Goal: Entertainment & Leisure: Consume media (video, audio)

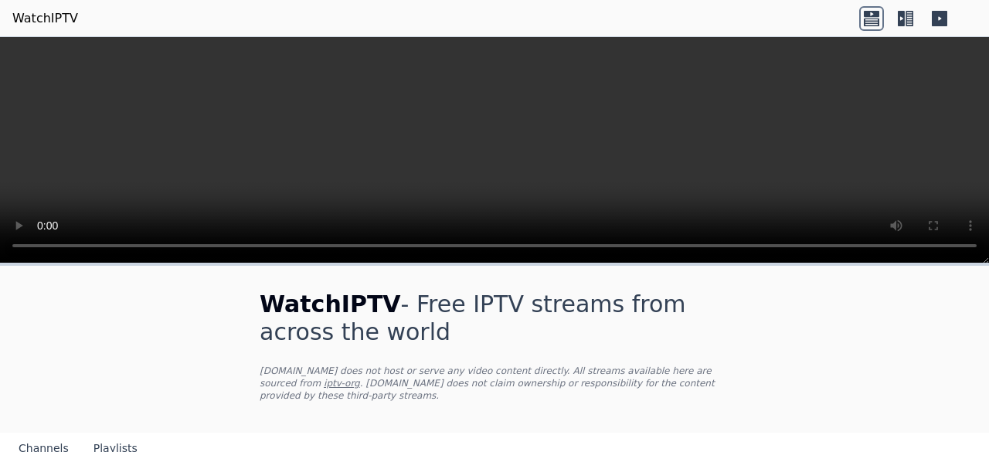
click at [918, 448] on nav "Channels Playlists" at bounding box center [494, 447] width 989 height 31
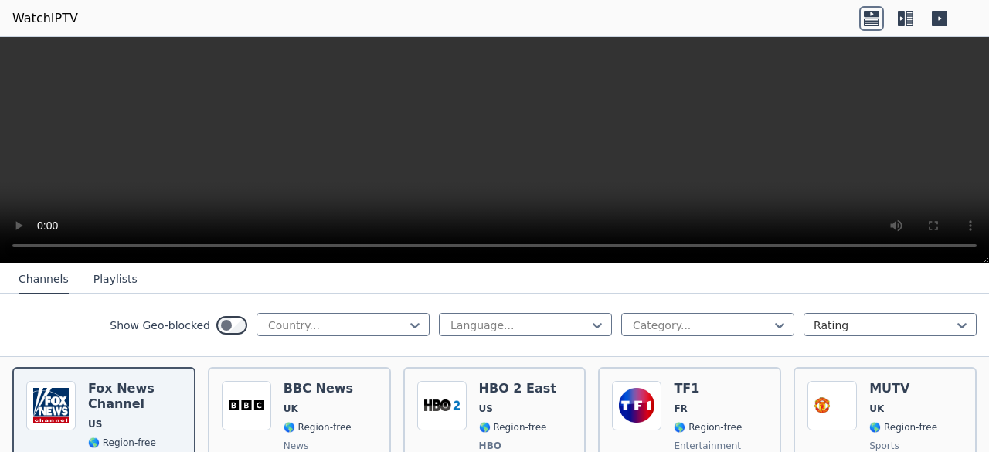
scroll to position [185, 0]
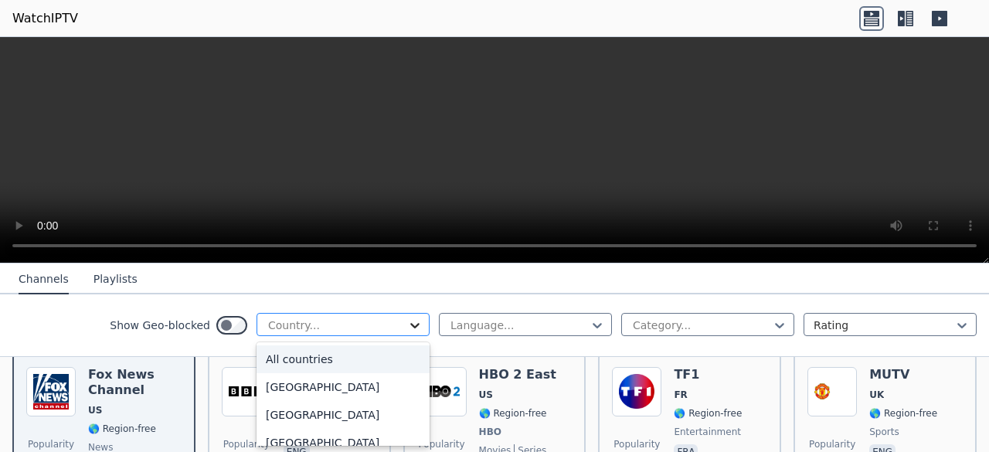
click at [410, 325] on icon at bounding box center [414, 325] width 9 height 5
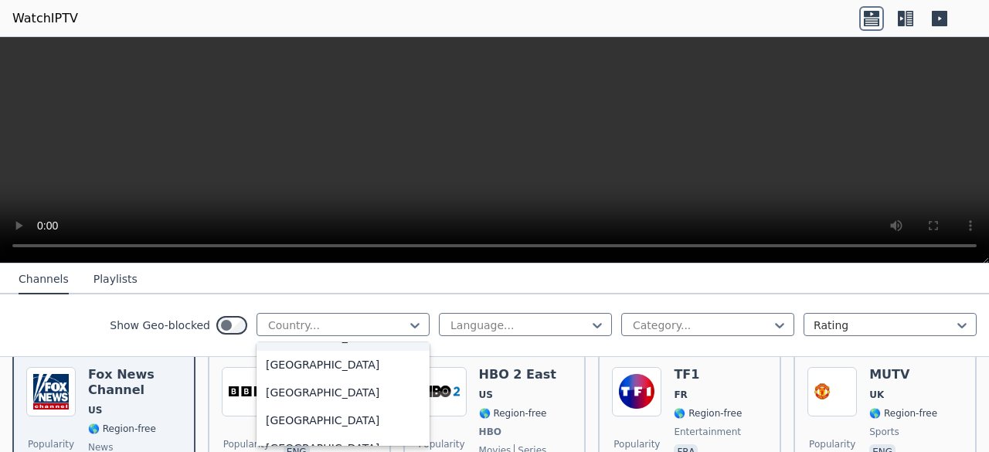
click at [289, 351] on div "[GEOGRAPHIC_DATA]" at bounding box center [342, 337] width 173 height 28
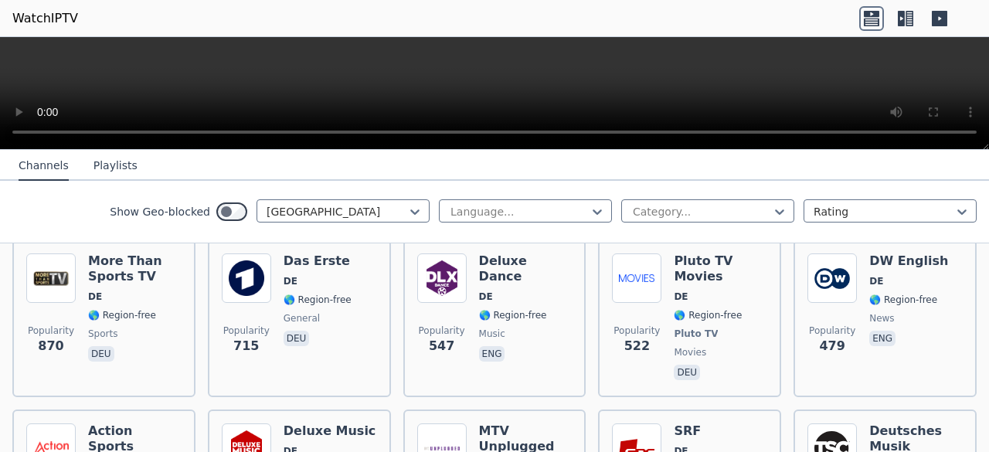
drag, startPoint x: 984, startPoint y: 258, endPoint x: 980, endPoint y: 90, distance: 167.6
click at [980, 90] on div at bounding box center [494, 93] width 989 height 113
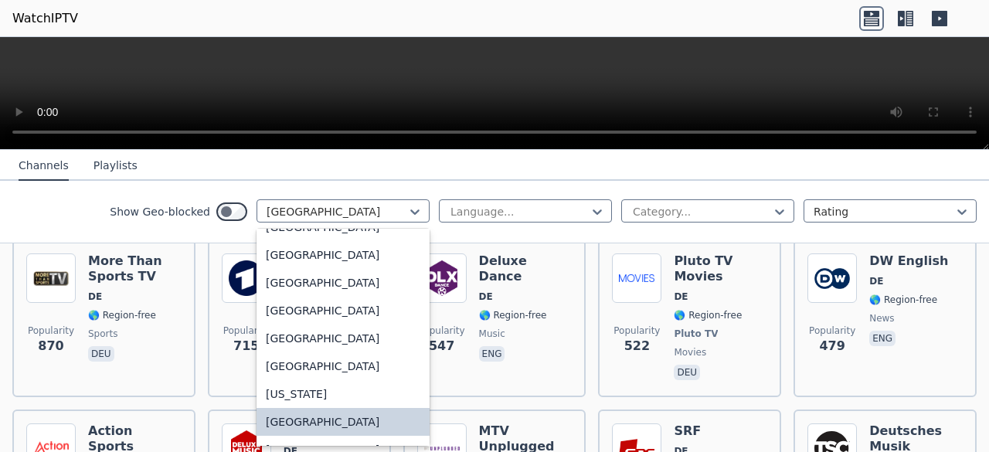
scroll to position [449, 0]
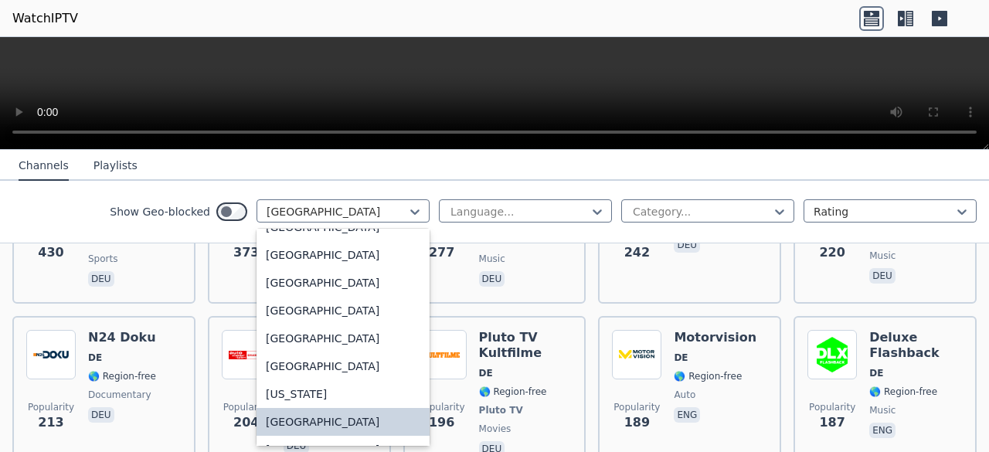
click at [305, 433] on div "[GEOGRAPHIC_DATA]" at bounding box center [342, 422] width 173 height 28
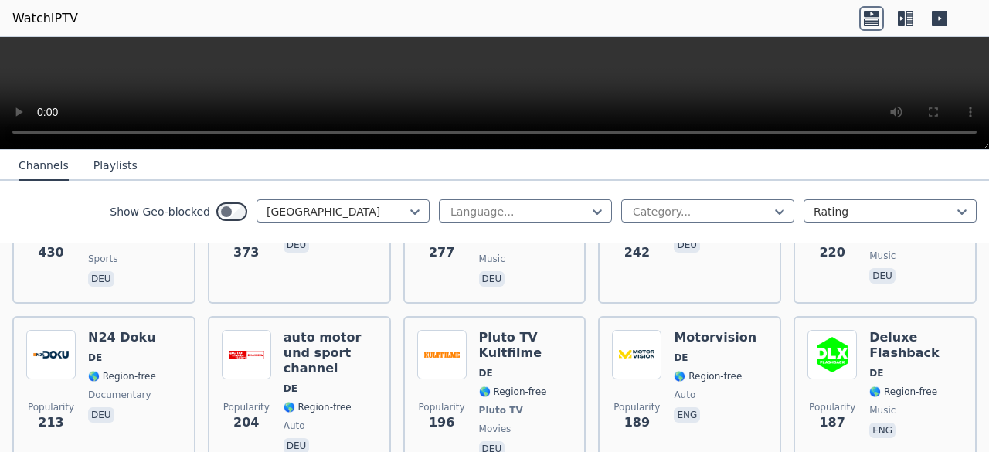
scroll to position [0, 0]
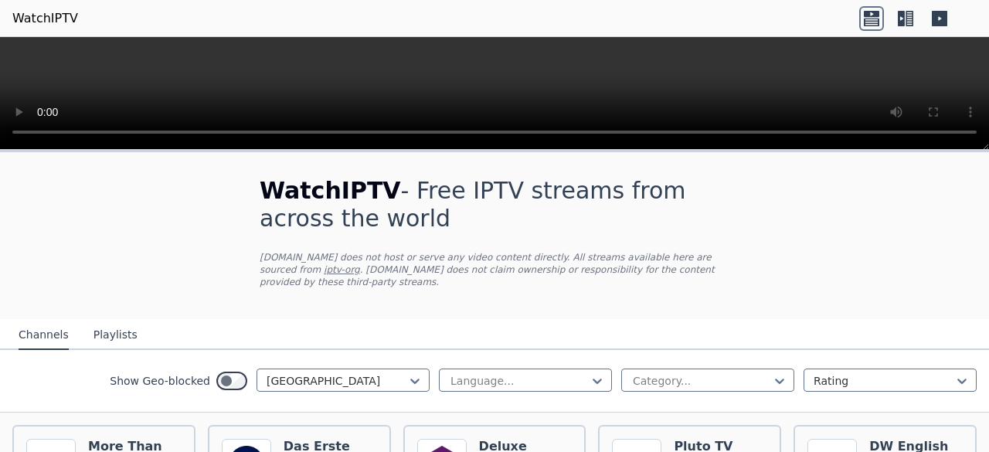
click at [440, 392] on div "Show Geo-blocked [GEOGRAPHIC_DATA] Language... Category... Rating" at bounding box center [494, 381] width 989 height 63
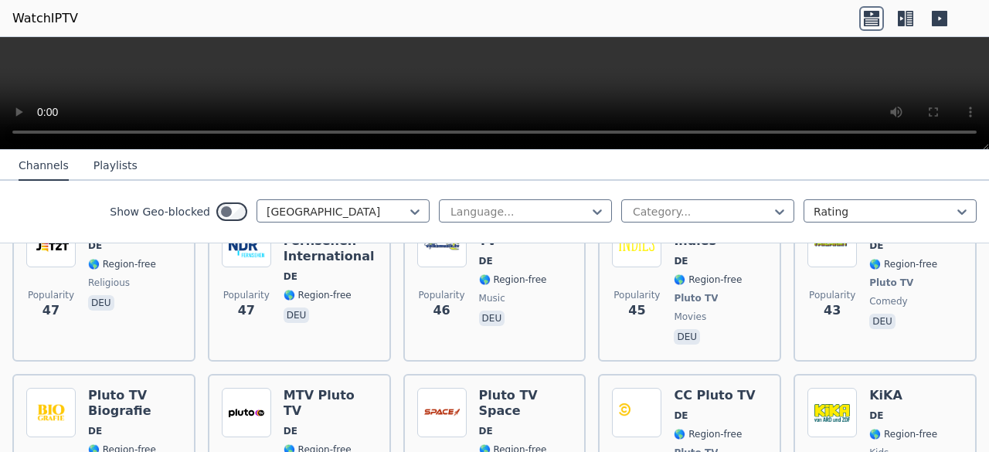
scroll to position [2595, 0]
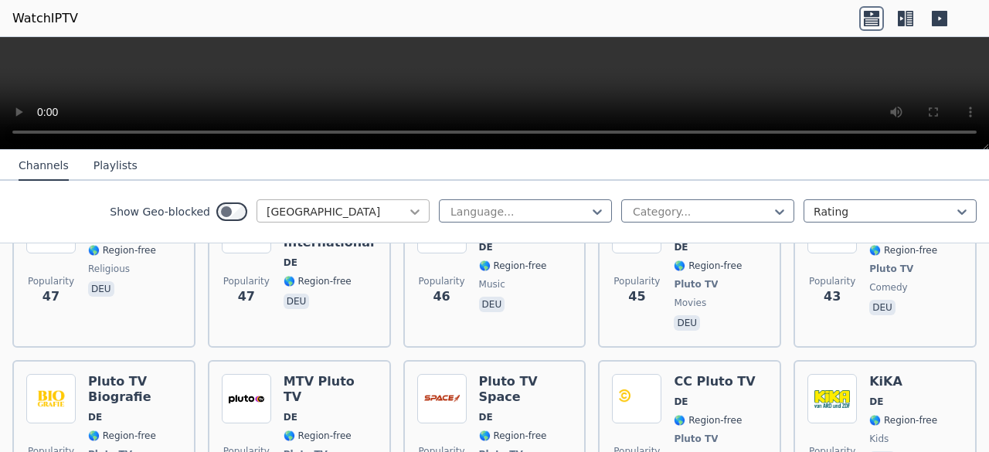
click at [407, 215] on icon at bounding box center [414, 211] width 15 height 15
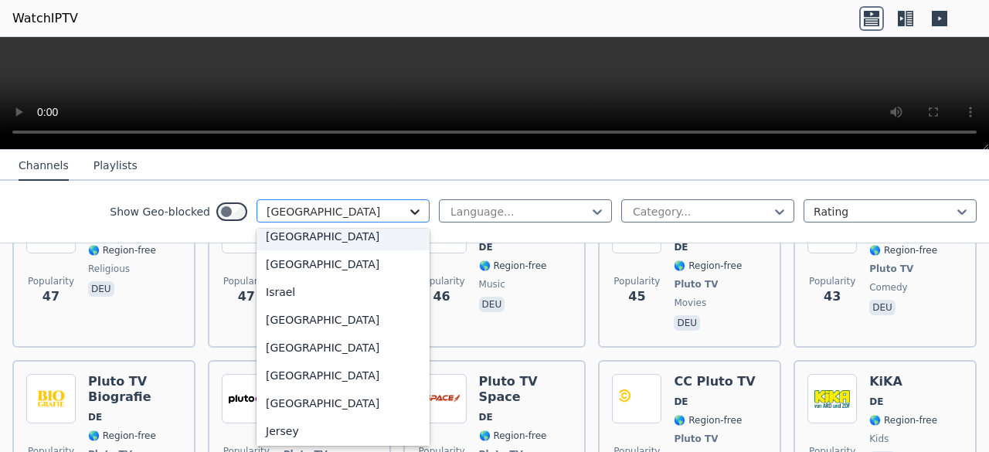
scroll to position [2456, 0]
click at [351, 250] on div "[GEOGRAPHIC_DATA]" at bounding box center [342, 236] width 173 height 28
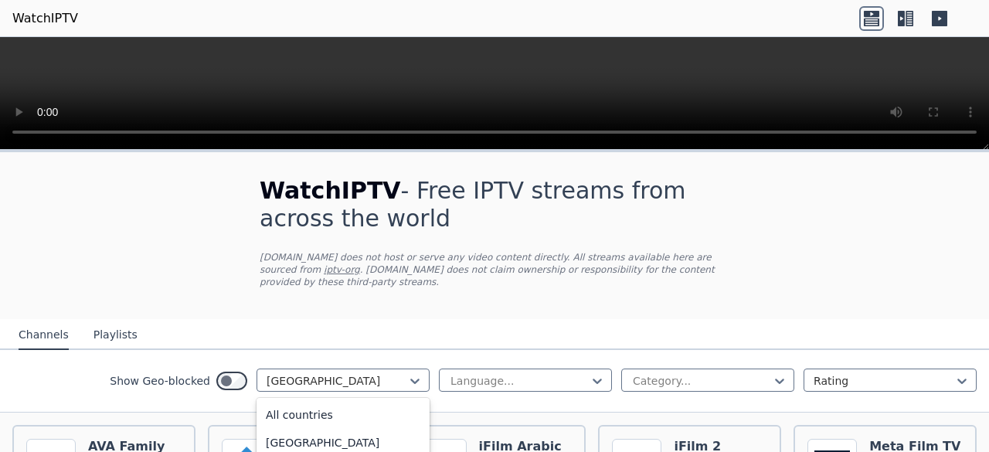
scroll to position [2271, 0]
click at [975, 365] on div "Show Geo-blocked Iran Language... Category... Rating" at bounding box center [494, 381] width 989 height 63
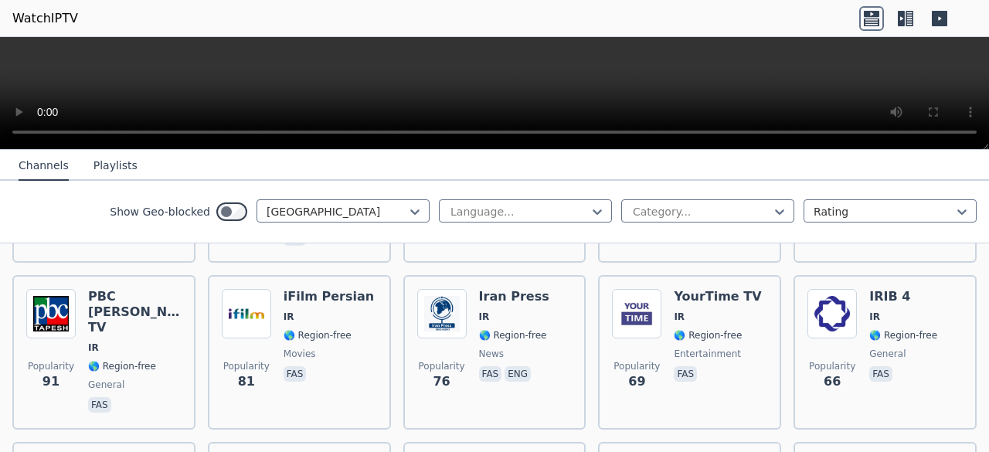
scroll to position [456, 0]
